Goal: Task Accomplishment & Management: Manage account settings

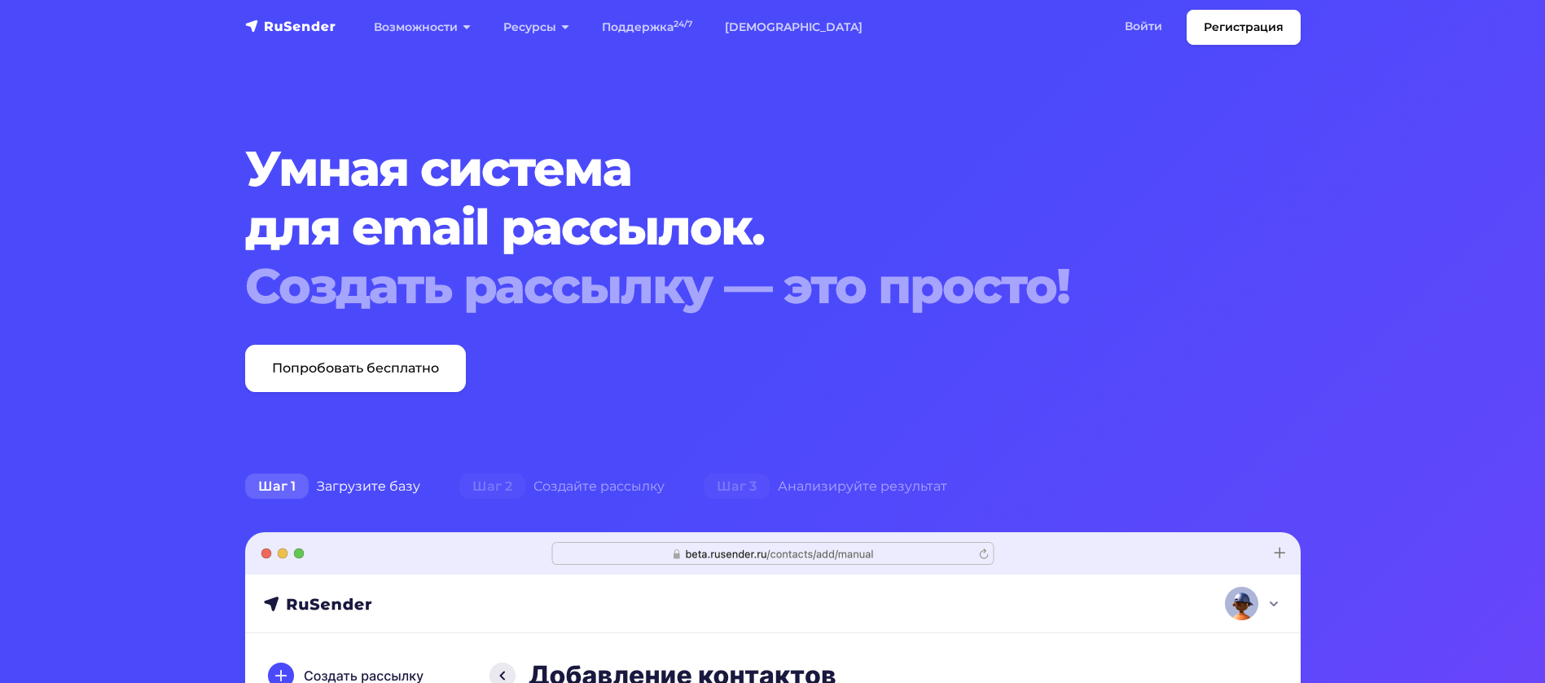
click at [1135, 24] on link "Войти" at bounding box center [1144, 26] width 70 height 33
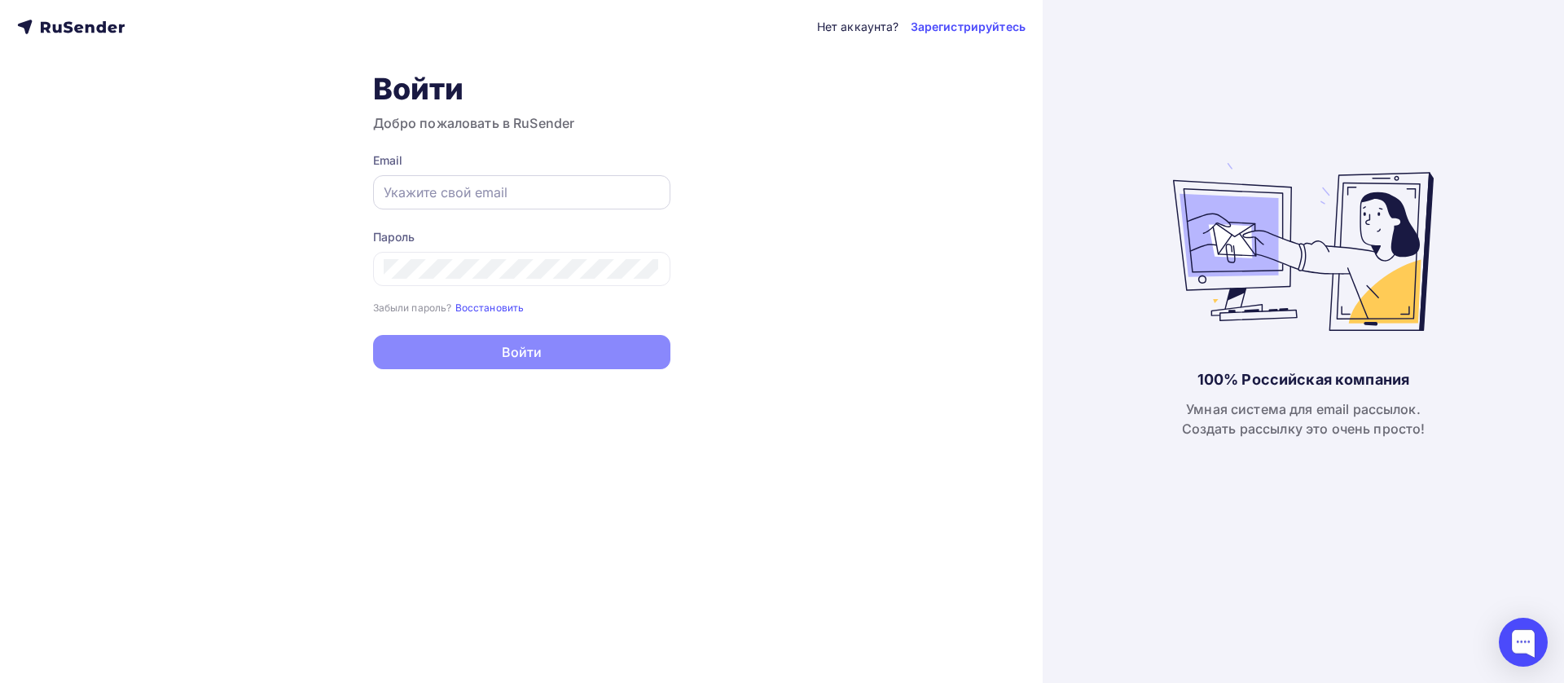
click at [501, 192] on input "text" at bounding box center [522, 192] width 276 height 20
click at [523, 192] on input "text" at bounding box center [522, 192] width 276 height 20
type input "pr@fortis.ru"
click at [418, 256] on div at bounding box center [521, 269] width 297 height 34
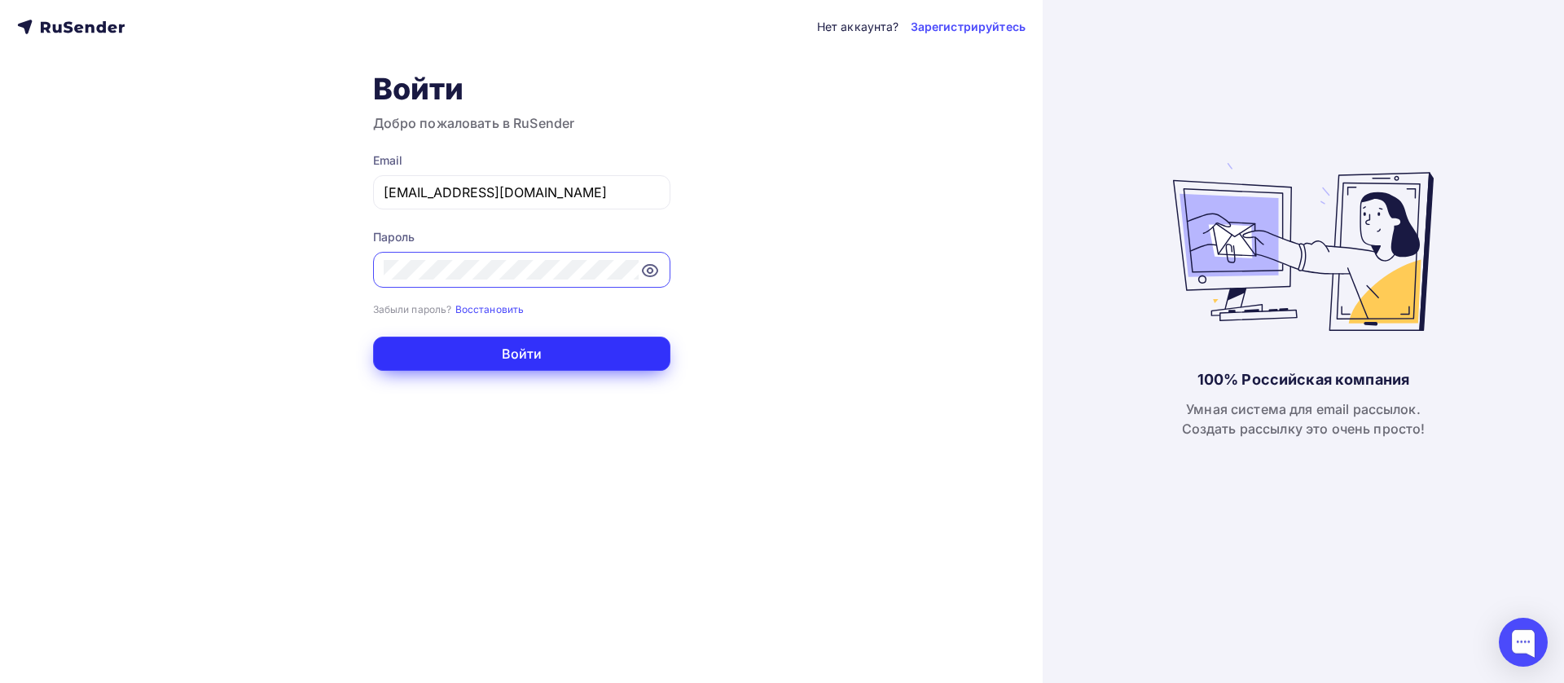
click at [511, 352] on button "Войти" at bounding box center [521, 353] width 297 height 34
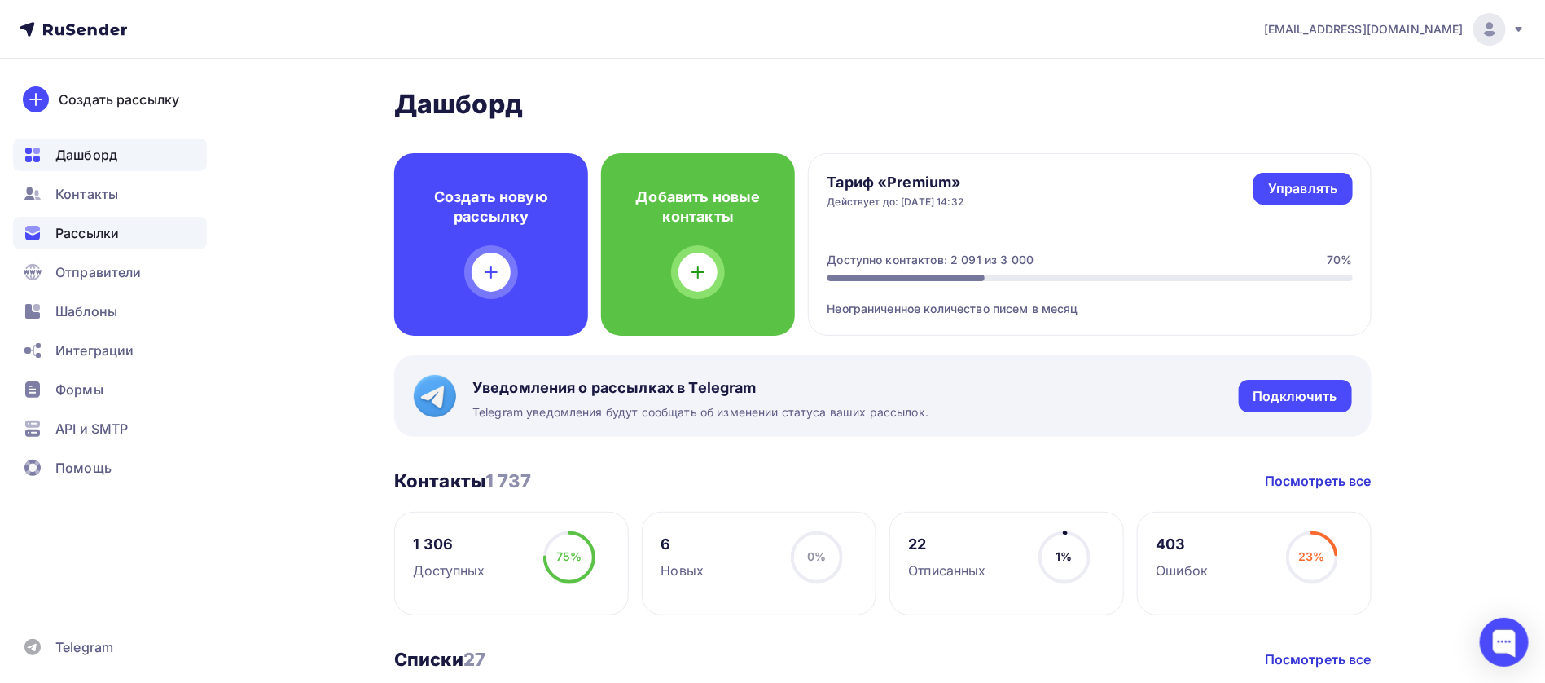
click at [81, 222] on div "Рассылки" at bounding box center [110, 233] width 194 height 33
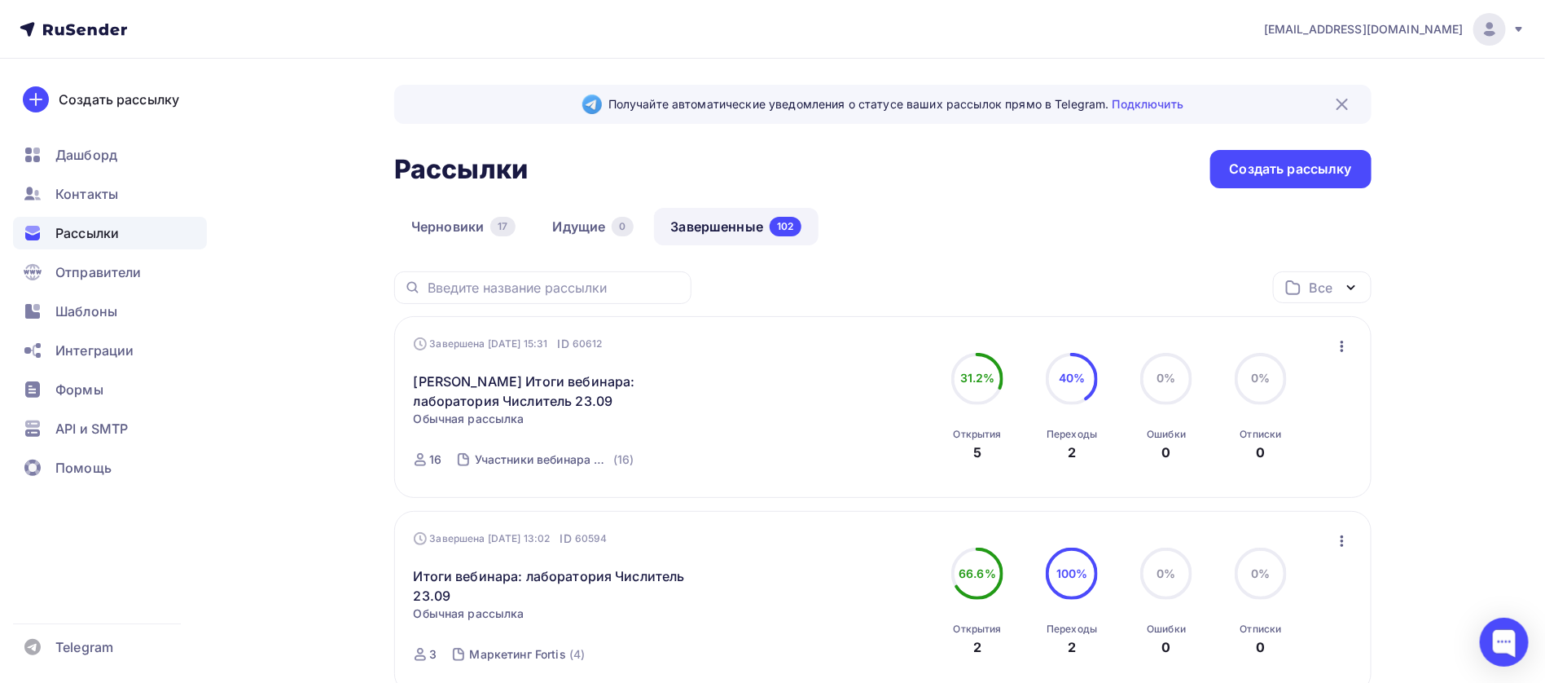
click at [1346, 108] on img at bounding box center [1343, 104] width 20 height 20
